Goal: Transaction & Acquisition: Purchase product/service

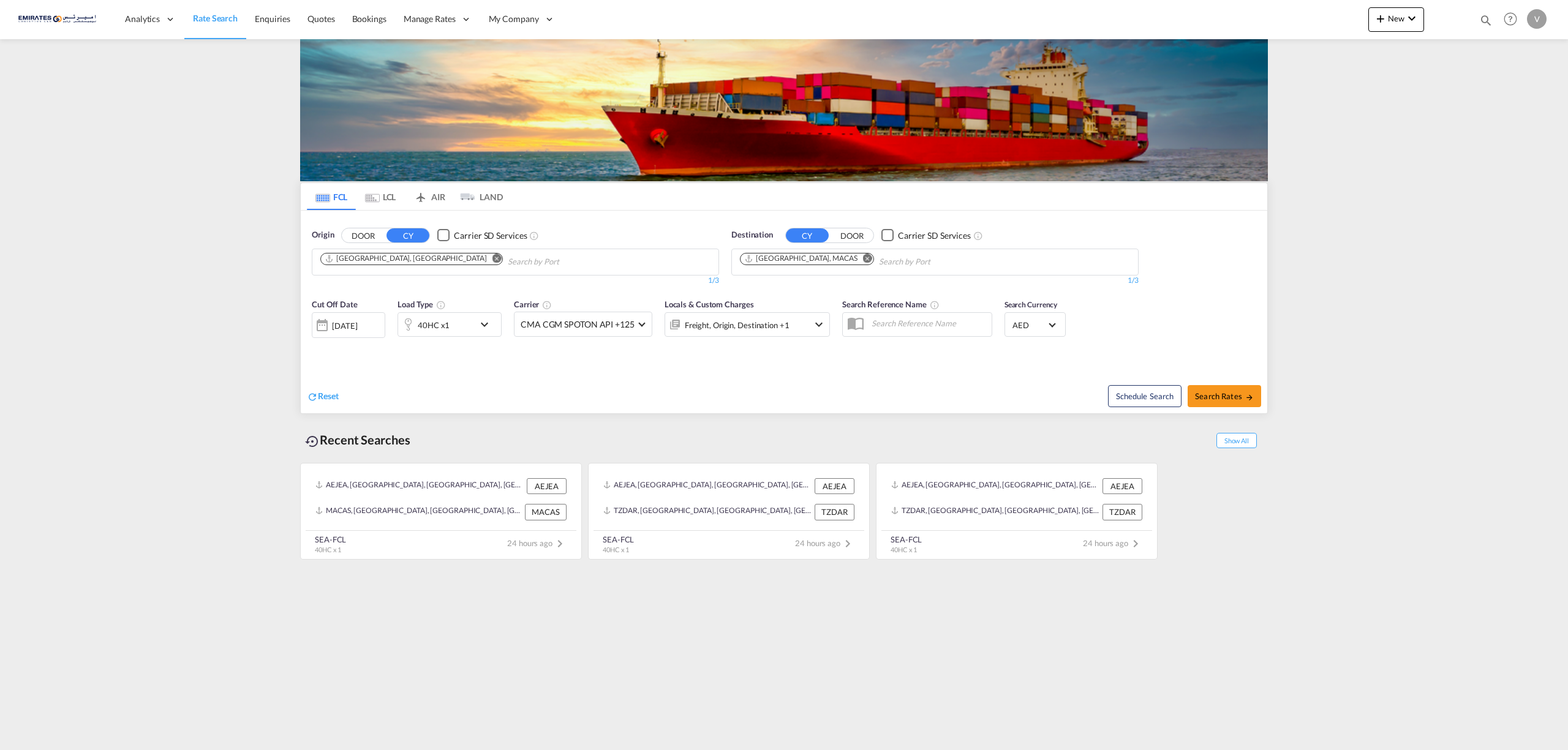
click at [863, 260] on md-icon "Remove" at bounding box center [868, 258] width 9 height 9
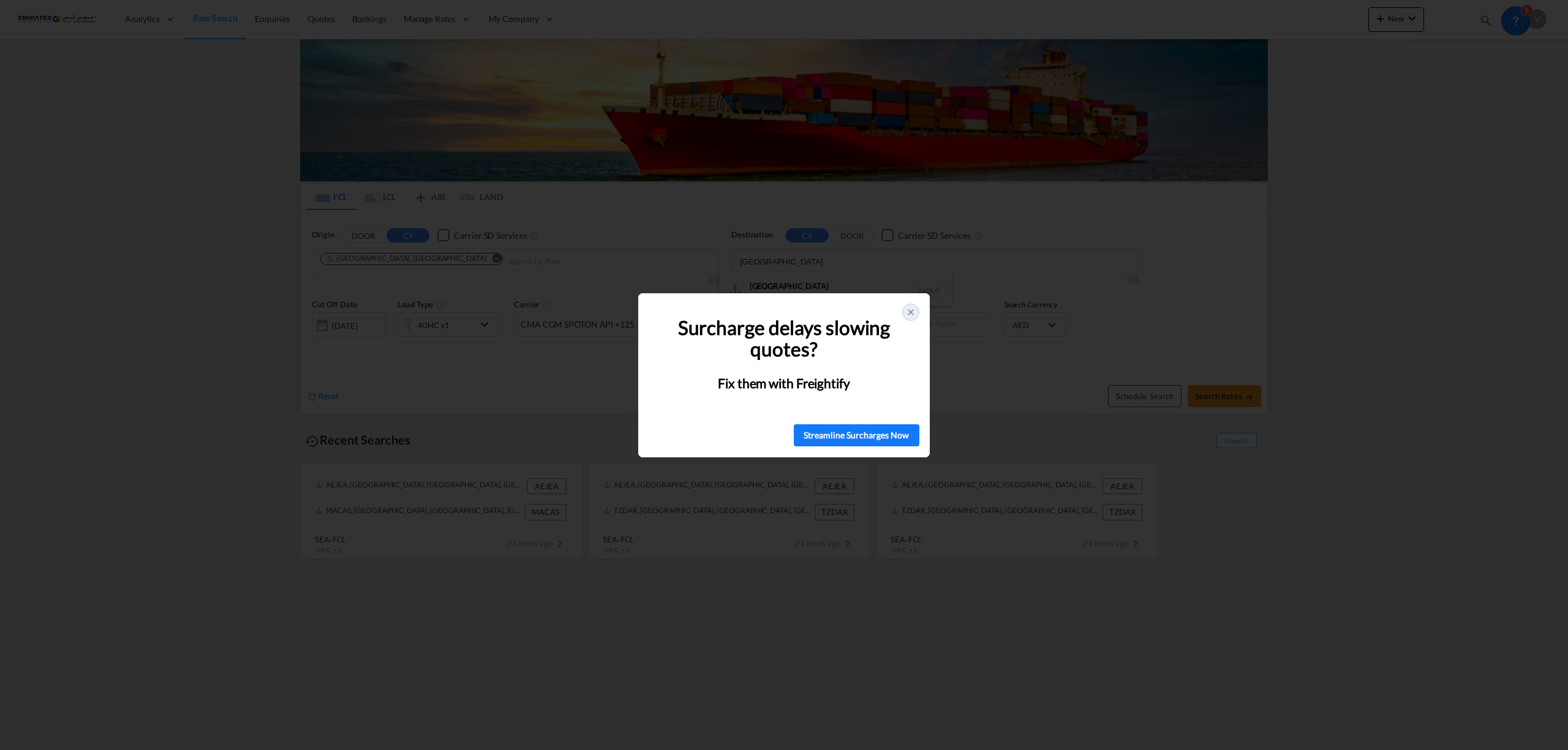
type input "[GEOGRAPHIC_DATA]"
click at [924, 316] on div "Surcharge delays slowing quotes? Fix them with Freightify" at bounding box center [784, 353] width 292 height 121
click at [923, 316] on div "Surcharge delays slowing quotes? Fix them with Freightify" at bounding box center [784, 353] width 292 height 121
click at [908, 312] on icon at bounding box center [910, 312] width 10 height 10
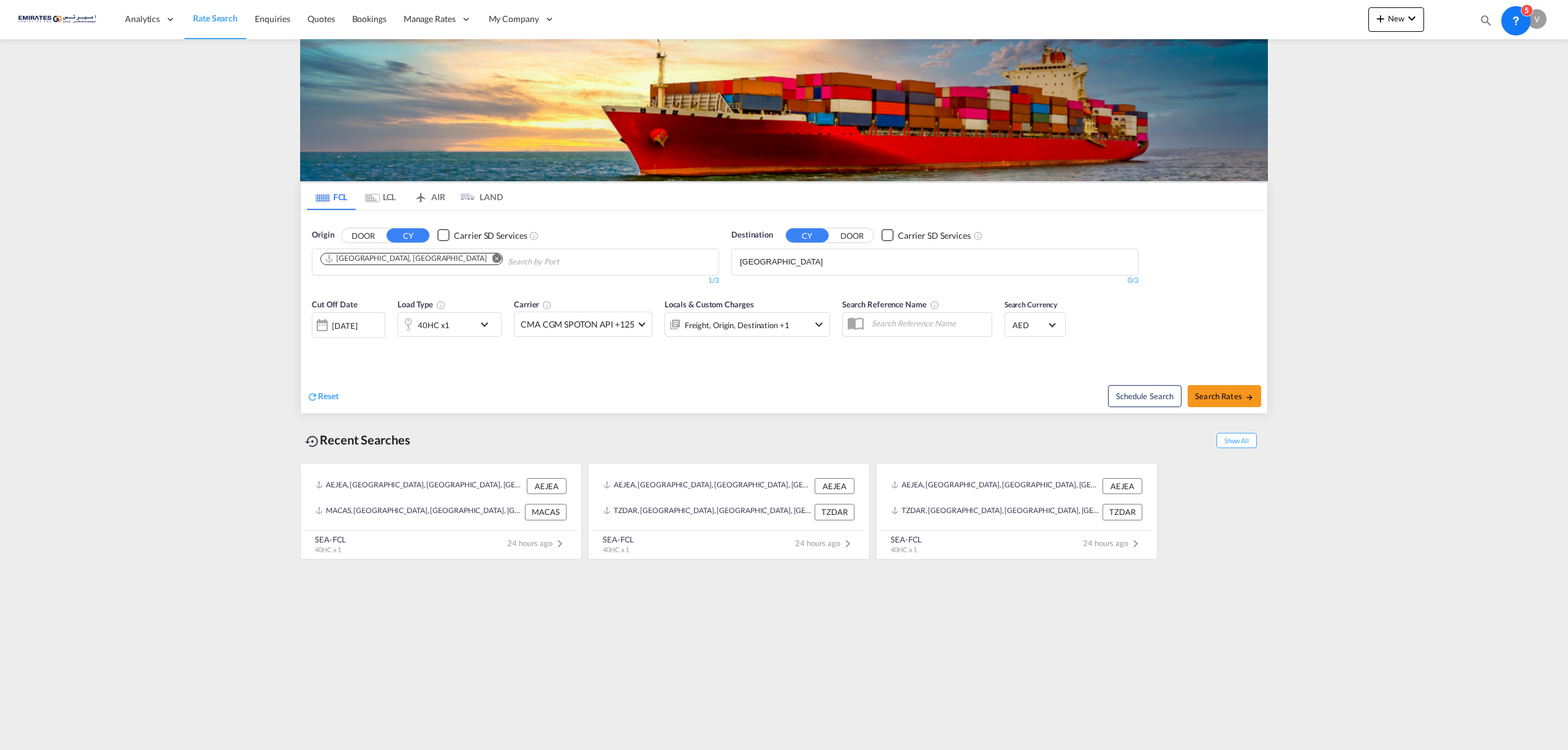
click at [814, 272] on body "Analytics Reports Dashboard Rate Search Enquiries Quotes Bookings" at bounding box center [784, 375] width 1568 height 750
click at [768, 287] on div "[GEOGRAPHIC_DATA] [GEOGRAPHIC_DATA] ZADUR" at bounding box center [836, 290] width 233 height 37
click at [1205, 395] on span "Search Rates" at bounding box center [1224, 396] width 59 height 10
type input "AEJEA to ZADUR / [DATE]"
